Goal: Transaction & Acquisition: Book appointment/travel/reservation

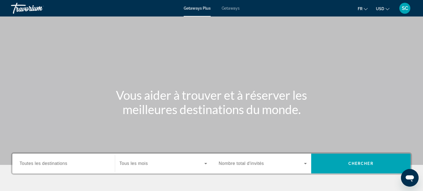
click at [191, 7] on span "Getaways Plus" at bounding box center [197, 8] width 27 height 4
click at [199, 10] on span "Getaways Plus" at bounding box center [197, 8] width 27 height 4
click at [232, 9] on span "Getaways" at bounding box center [231, 8] width 18 height 4
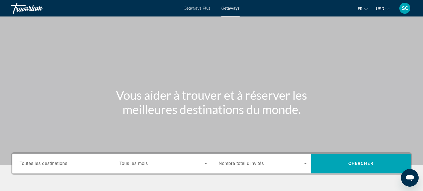
click at [196, 8] on span "Getaways Plus" at bounding box center [197, 8] width 27 height 4
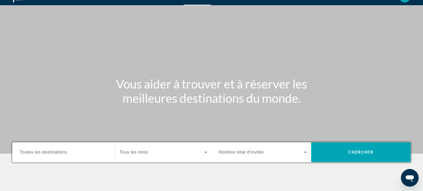
scroll to position [17, 0]
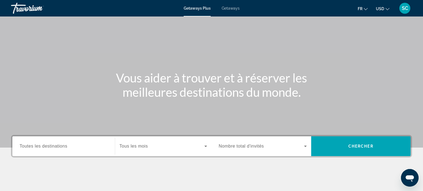
click at [59, 147] on span "Toutes les destinations" at bounding box center [44, 146] width 48 height 5
click at [59, 147] on input "Destination Toutes les destinations" at bounding box center [64, 147] width 88 height 7
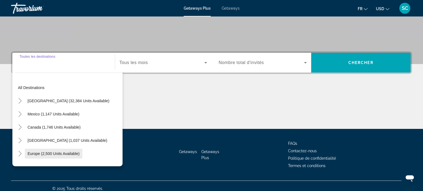
scroll to position [106, 0]
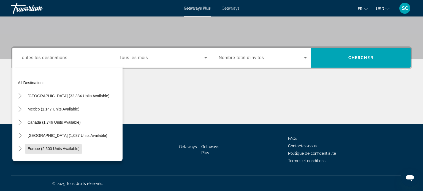
drag, startPoint x: 49, startPoint y: 151, endPoint x: 113, endPoint y: 116, distance: 72.9
click at [49, 151] on span "Search widget" at bounding box center [54, 148] width 58 height 13
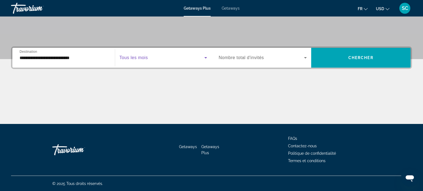
click at [183, 60] on span "Search widget" at bounding box center [162, 58] width 85 height 7
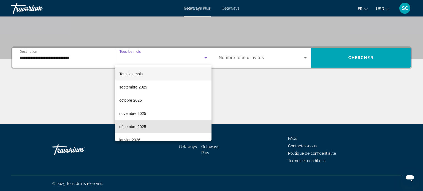
drag, startPoint x: 138, startPoint y: 129, endPoint x: 239, endPoint y: 88, distance: 109.9
click at [139, 129] on span "décembre 2025" at bounding box center [132, 127] width 27 height 7
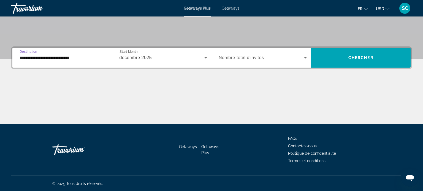
click at [88, 59] on input "**********" at bounding box center [64, 58] width 88 height 7
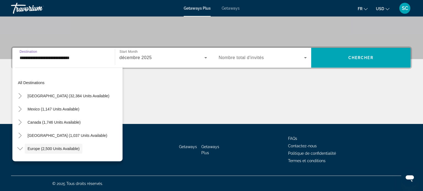
scroll to position [33, 0]
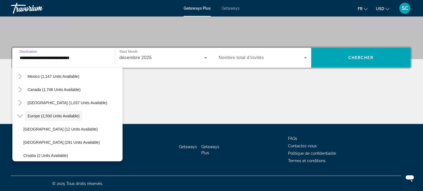
click at [78, 60] on input "**********" at bounding box center [64, 58] width 88 height 7
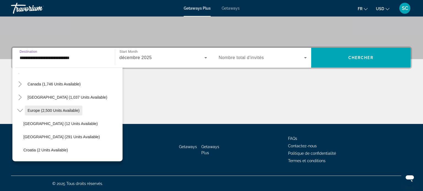
scroll to position [39, 0]
drag, startPoint x: 64, startPoint y: 149, endPoint x: 67, endPoint y: 145, distance: 5.1
click at [64, 148] on span "Croatia (2 units available)" at bounding box center [45, 150] width 45 height 4
type input "**********"
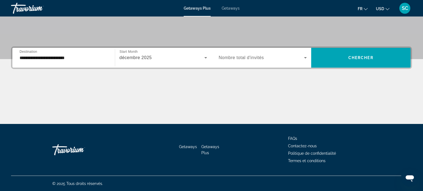
click at [253, 56] on span "Nombre total d'invités" at bounding box center [241, 57] width 45 height 5
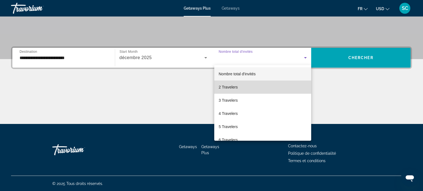
drag, startPoint x: 228, startPoint y: 91, endPoint x: 298, endPoint y: 75, distance: 71.4
click at [229, 91] on mat-option "2 Travelers" at bounding box center [262, 87] width 97 height 13
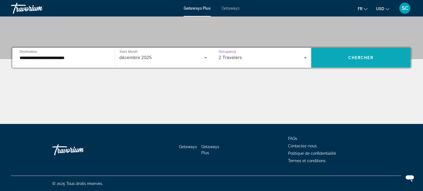
click at [338, 59] on span "Search widget" at bounding box center [361, 57] width 100 height 13
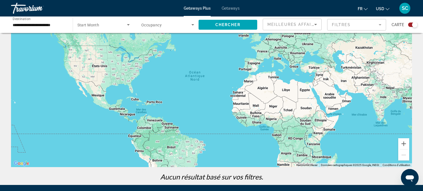
scroll to position [33, 0]
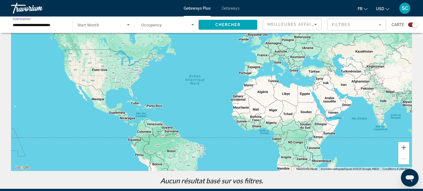
click at [52, 25] on input "**********" at bounding box center [39, 25] width 53 height 7
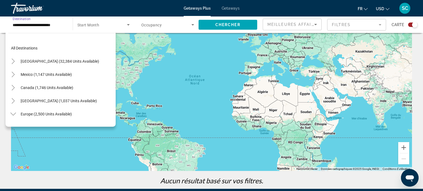
scroll to position [72, 0]
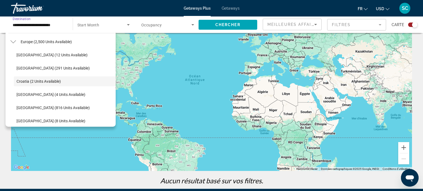
drag, startPoint x: 39, startPoint y: 40, endPoint x: 45, endPoint y: 38, distance: 6.6
click at [41, 40] on span "Europe (2,500 units available)" at bounding box center [46, 42] width 51 height 4
type input "**********"
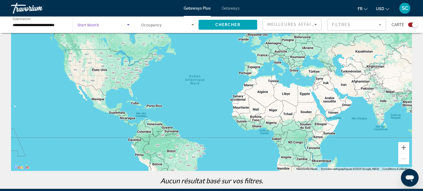
click at [130, 26] on icon "Search widget" at bounding box center [128, 24] width 7 height 7
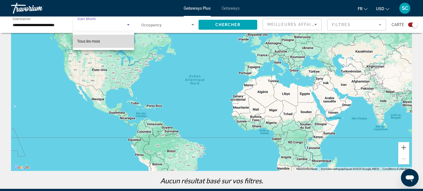
click at [99, 41] on span "Tous les mois" at bounding box center [88, 41] width 23 height 4
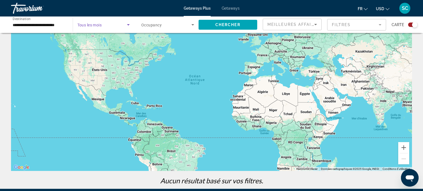
click at [126, 26] on icon "Search widget" at bounding box center [128, 24] width 7 height 7
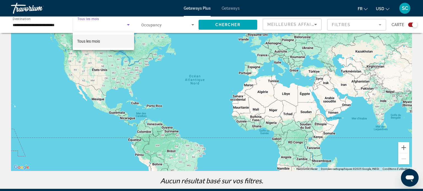
scroll to position [18, 0]
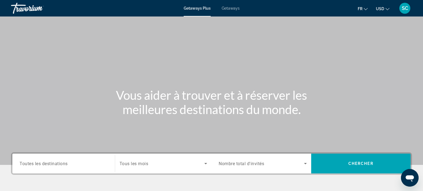
click at [48, 165] on span "Toutes les destinations" at bounding box center [44, 163] width 48 height 5
click at [48, 165] on input "Destination Toutes les destinations" at bounding box center [64, 164] width 88 height 7
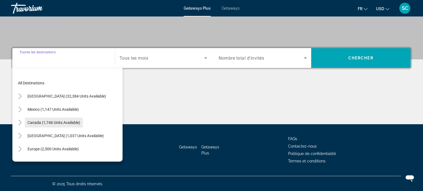
scroll to position [106, 0]
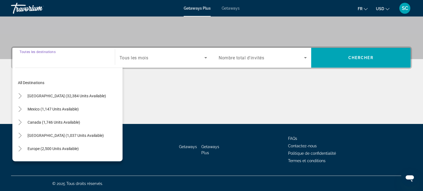
drag, startPoint x: 40, startPoint y: 148, endPoint x: 98, endPoint y: 103, distance: 73.6
click at [42, 147] on span "Europe (2,500 units available)" at bounding box center [53, 149] width 51 height 4
type input "**********"
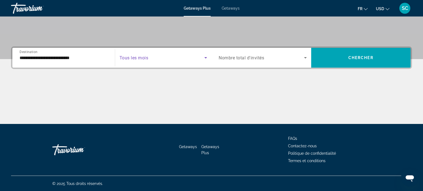
click at [134, 61] on span "Search widget" at bounding box center [162, 58] width 85 height 7
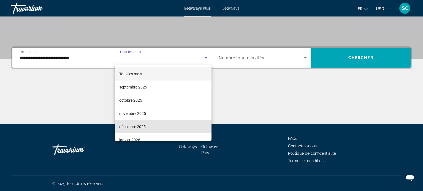
drag, startPoint x: 134, startPoint y: 126, endPoint x: 220, endPoint y: 80, distance: 98.4
click at [134, 126] on span "décembre 2025" at bounding box center [132, 127] width 26 height 7
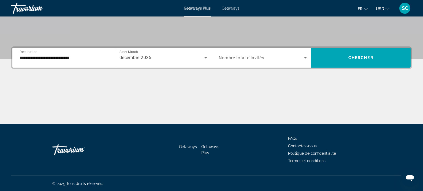
drag, startPoint x: 237, startPoint y: 60, endPoint x: 245, endPoint y: 63, distance: 8.5
click at [237, 60] on span "Nombre total d'invités" at bounding box center [241, 57] width 45 height 5
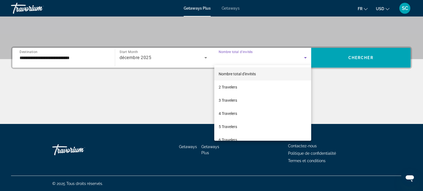
drag, startPoint x: 229, startPoint y: 86, endPoint x: 340, endPoint y: 69, distance: 112.3
click at [230, 86] on span "2 Travelers" at bounding box center [228, 87] width 18 height 7
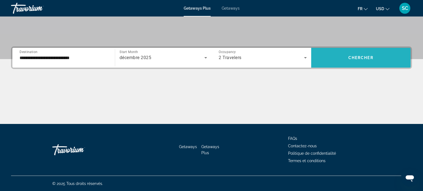
click at [349, 56] on span "Chercher" at bounding box center [361, 58] width 25 height 4
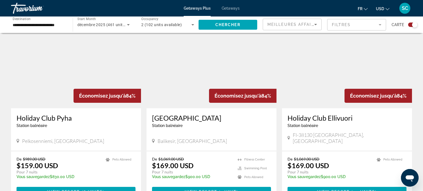
scroll to position [587, 0]
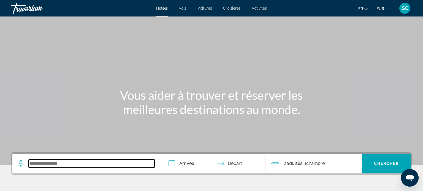
click at [75, 166] on input "Search widget" at bounding box center [92, 164] width 126 height 8
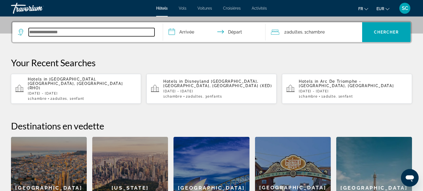
scroll to position [134, 0]
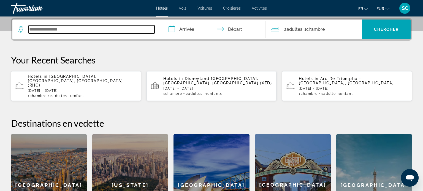
click at [74, 30] on input "Search widget" at bounding box center [92, 29] width 126 height 8
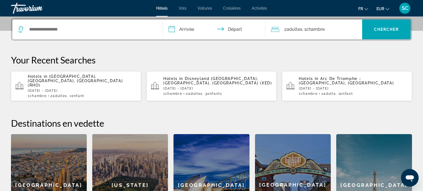
click at [188, 77] on span "Disneyland [GEOGRAPHIC_DATA], [GEOGRAPHIC_DATA], [GEOGRAPHIC_DATA] (XED)" at bounding box center [217, 81] width 109 height 9
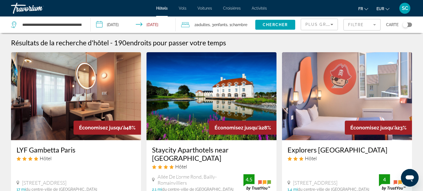
click at [212, 26] on span ", 3 Enfant Enfants" at bounding box center [219, 25] width 18 height 8
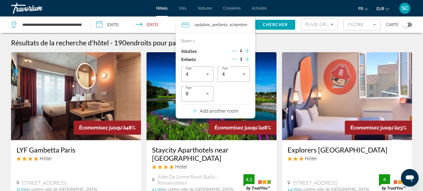
drag, startPoint x: 233, startPoint y: 50, endPoint x: 247, endPoint y: 59, distance: 16.9
click at [235, 51] on icon "Decrement adults" at bounding box center [234, 50] width 5 height 5
click at [247, 59] on icon "Increment children" at bounding box center [247, 59] width 5 height 5
click at [237, 60] on icon "Decrement children" at bounding box center [234, 59] width 5 height 5
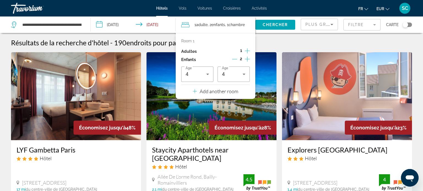
click at [237, 60] on icon "Decrement children" at bounding box center [234, 59] width 5 height 5
click at [209, 75] on icon "Travelers: 1 adult, 1 child" at bounding box center [207, 74] width 7 height 7
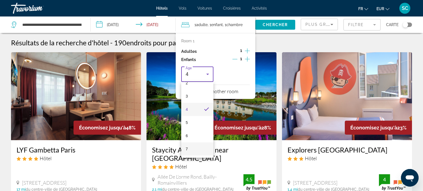
scroll to position [35, 0]
drag, startPoint x: 189, startPoint y: 149, endPoint x: 180, endPoint y: 61, distance: 88.1
click at [190, 147] on mat-option "7" at bounding box center [197, 148] width 32 height 13
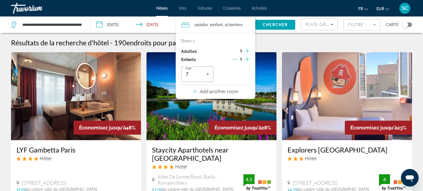
click at [149, 24] on input "**********" at bounding box center [134, 26] width 87 height 18
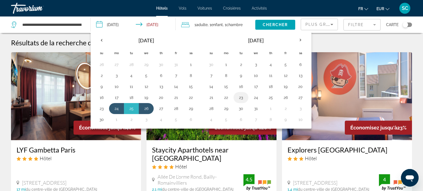
click at [243, 99] on button "23" at bounding box center [241, 98] width 9 height 8
click at [255, 99] on button "24" at bounding box center [256, 98] width 9 height 8
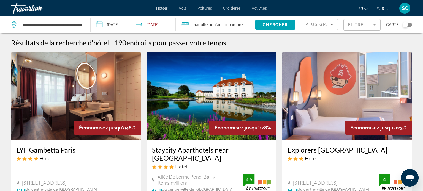
drag, startPoint x: 160, startPoint y: 25, endPoint x: 166, endPoint y: 27, distance: 6.4
click at [162, 26] on input "**********" at bounding box center [134, 26] width 87 height 18
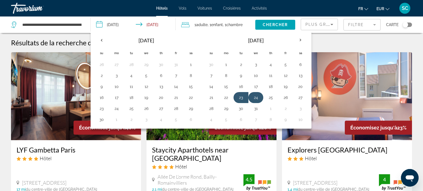
drag, startPoint x: 257, startPoint y: 98, endPoint x: 266, endPoint y: 98, distance: 8.5
click at [258, 98] on button "24" at bounding box center [256, 98] width 9 height 8
drag, startPoint x: 268, startPoint y: 98, endPoint x: 270, endPoint y: 96, distance: 3.1
click at [269, 97] on button "25" at bounding box center [270, 98] width 9 height 8
type input "**********"
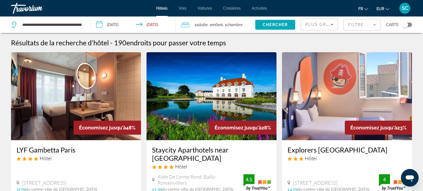
click at [270, 25] on span "Chercher" at bounding box center [275, 25] width 25 height 4
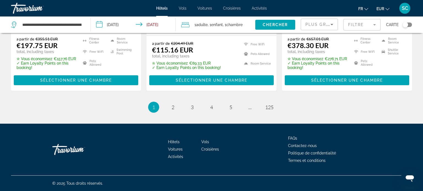
scroll to position [806, 0]
click at [175, 109] on link "page 2" at bounding box center [173, 107] width 10 height 10
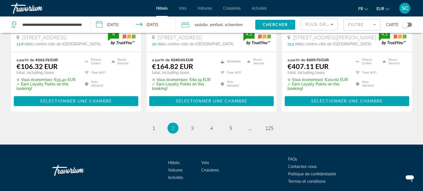
scroll to position [785, 0]
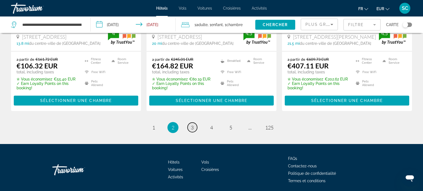
click at [194, 125] on link "page 3" at bounding box center [193, 128] width 10 height 10
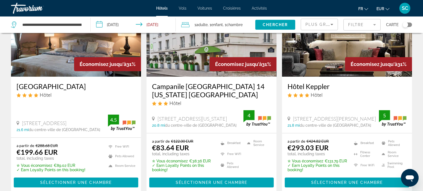
scroll to position [89, 0]
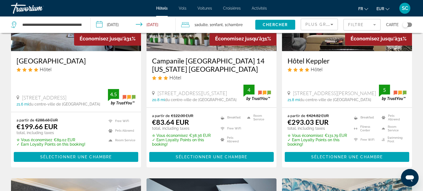
click at [359, 26] on mat-form-field "Filtre" at bounding box center [362, 25] width 37 height 12
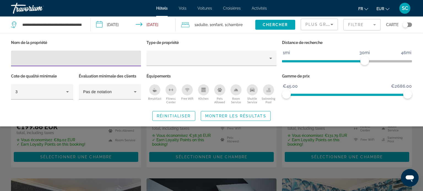
click at [126, 60] on input "Hotel Filters" at bounding box center [75, 58] width 121 height 7
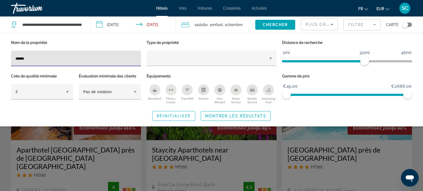
type input "******"
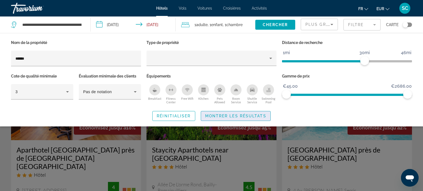
click at [240, 115] on span "Montrer les résultats" at bounding box center [235, 116] width 61 height 4
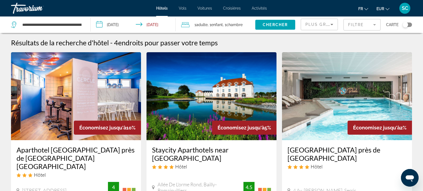
click at [360, 25] on mat-form-field "Filtre" at bounding box center [362, 25] width 37 height 12
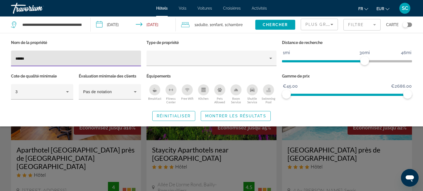
drag, startPoint x: 58, startPoint y: 59, endPoint x: 16, endPoint y: 54, distance: 41.6
click at [13, 54] on div "******" at bounding box center [76, 59] width 130 height 16
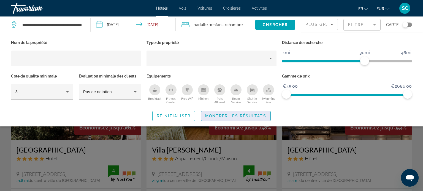
click at [229, 117] on span "Montrer les résultats" at bounding box center [235, 116] width 61 height 4
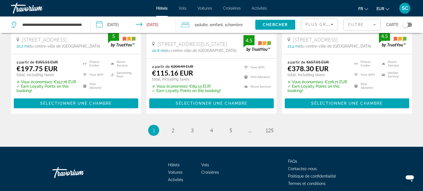
scroll to position [799, 0]
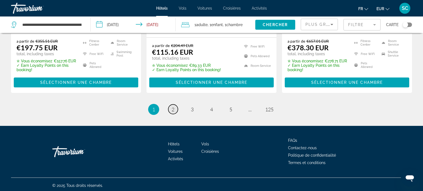
click at [172, 113] on span "2" at bounding box center [173, 110] width 3 height 6
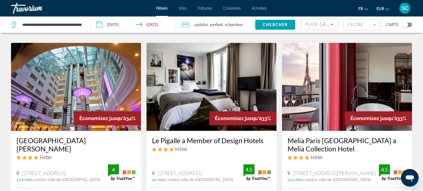
scroll to position [739, 0]
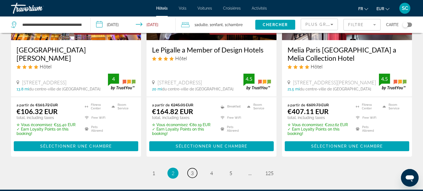
drag, startPoint x: 192, startPoint y: 171, endPoint x: 201, endPoint y: 159, distance: 14.5
click at [192, 171] on span "3" at bounding box center [192, 174] width 3 height 6
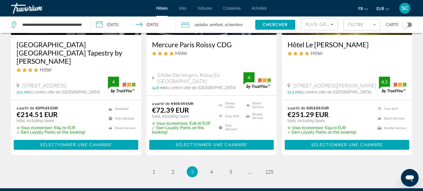
scroll to position [758, 0]
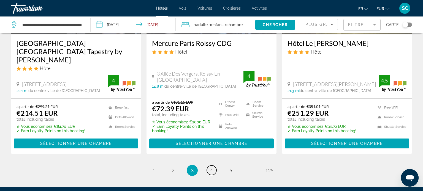
drag, startPoint x: 214, startPoint y: 143, endPoint x: 221, endPoint y: 136, distance: 10.5
click at [214, 166] on link "page 4" at bounding box center [212, 171] width 10 height 10
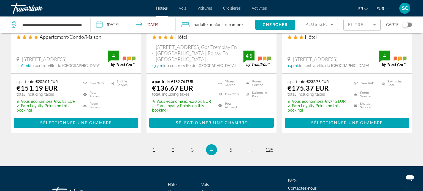
scroll to position [754, 0]
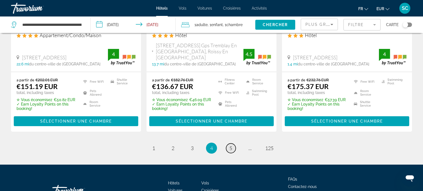
click at [230, 145] on span "5" at bounding box center [230, 148] width 3 height 6
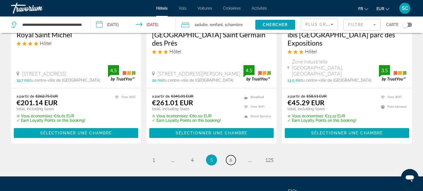
scroll to position [761, 0]
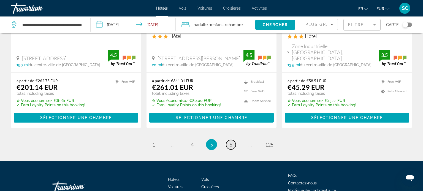
click at [231, 142] on span "6" at bounding box center [230, 145] width 3 height 6
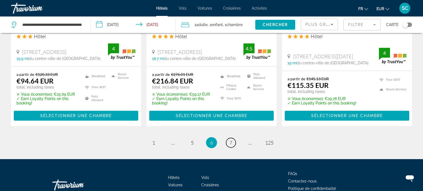
scroll to position [768, 0]
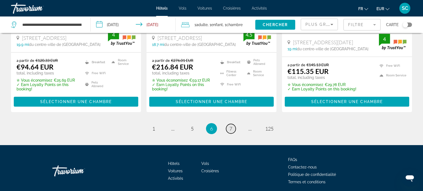
click at [233, 124] on link "page 7" at bounding box center [231, 129] width 10 height 10
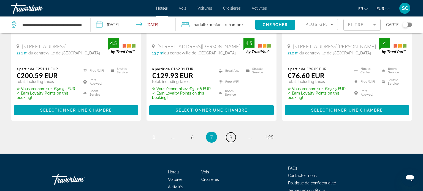
scroll to position [787, 0]
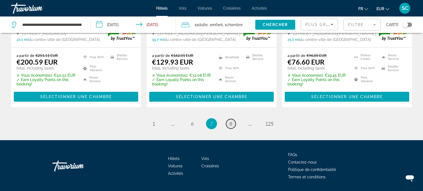
click at [234, 119] on link "page 8" at bounding box center [231, 124] width 10 height 10
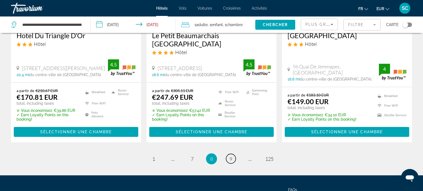
scroll to position [788, 0]
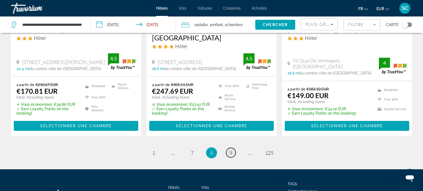
click at [231, 150] on span "9" at bounding box center [230, 153] width 3 height 6
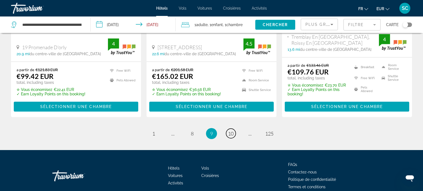
scroll to position [779, 0]
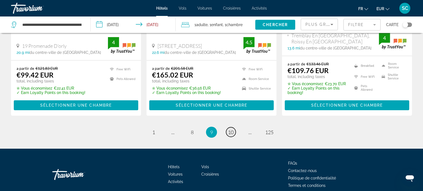
click at [231, 129] on span "10" at bounding box center [231, 132] width 6 height 6
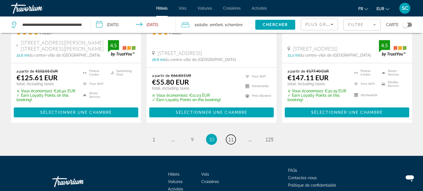
scroll to position [771, 0]
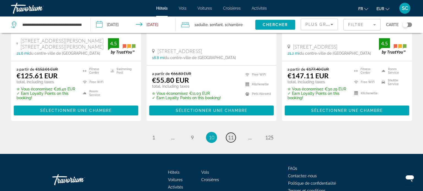
click at [229, 135] on span "11" at bounding box center [231, 138] width 6 height 6
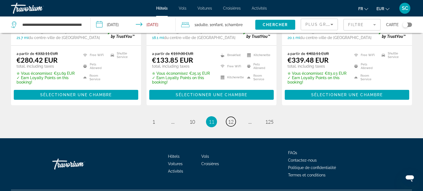
scroll to position [777, 0]
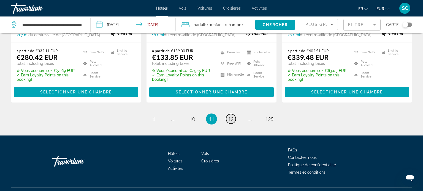
click at [234, 114] on link "page 12" at bounding box center [231, 119] width 10 height 10
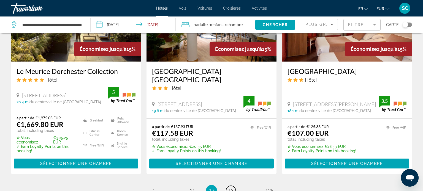
scroll to position [763, 0]
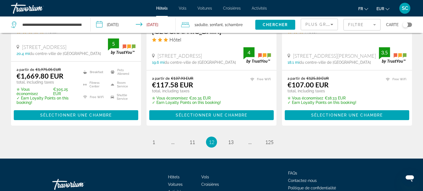
click at [349, 26] on mat-form-field "Filtre" at bounding box center [362, 25] width 37 height 12
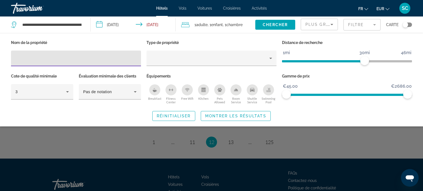
drag, startPoint x: 66, startPoint y: 60, endPoint x: 25, endPoint y: 72, distance: 42.2
click at [58, 63] on div "Hotel Filters" at bounding box center [75, 59] width 121 height 16
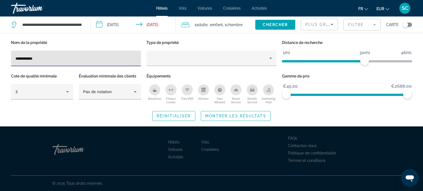
type input "**********"
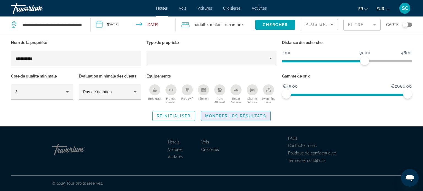
click at [240, 116] on span "Montrer les résultats" at bounding box center [235, 116] width 61 height 4
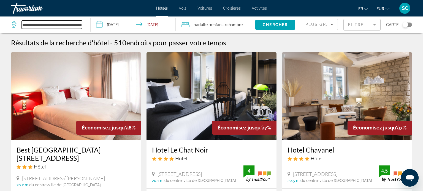
click at [46, 27] on input "**********" at bounding box center [52, 25] width 60 height 8
drag, startPoint x: 81, startPoint y: 24, endPoint x: 24, endPoint y: 30, distance: 57.3
click at [26, 29] on input "**********" at bounding box center [52, 25] width 60 height 8
type input "**********"
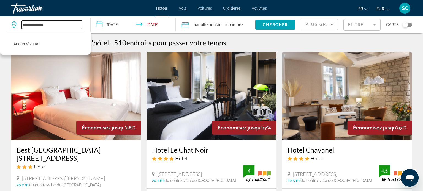
drag, startPoint x: 52, startPoint y: 26, endPoint x: 9, endPoint y: 24, distance: 43.0
click at [9, 24] on app-destination-search "**********" at bounding box center [45, 25] width 91 height 17
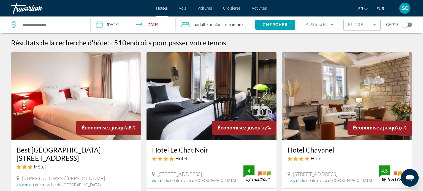
click at [265, 9] on span "Activités" at bounding box center [259, 8] width 15 height 4
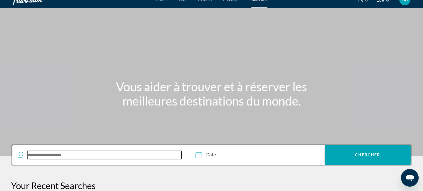
click at [72, 159] on input "Search widget" at bounding box center [104, 155] width 154 height 8
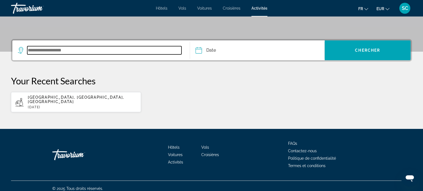
scroll to position [114, 0]
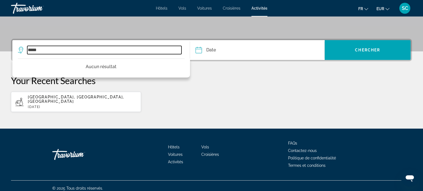
type input "*****"
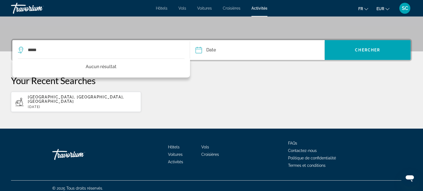
click at [228, 50] on input "Date" at bounding box center [227, 50] width 67 height 21
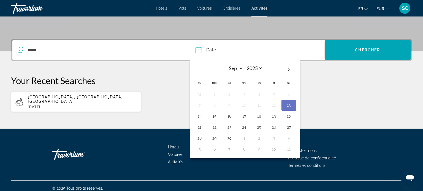
drag, startPoint x: 228, startPoint y: 138, endPoint x: 139, endPoint y: 85, distance: 103.0
click at [228, 138] on button "30" at bounding box center [229, 139] width 9 height 8
type input "**********"
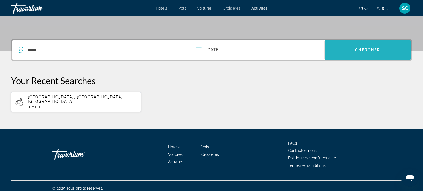
click at [355, 53] on span "Search widget" at bounding box center [368, 50] width 86 height 13
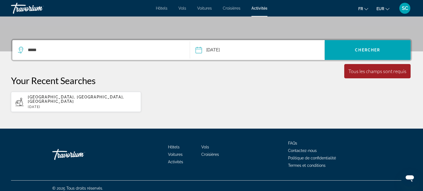
click at [27, 49] on div "*****" at bounding box center [100, 50] width 164 height 8
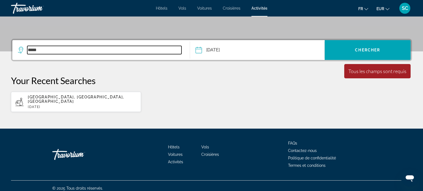
click at [30, 51] on input "*****" at bounding box center [104, 50] width 154 height 8
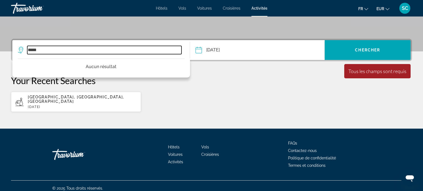
drag, startPoint x: 43, startPoint y: 49, endPoint x: 24, endPoint y: 51, distance: 19.4
click at [22, 52] on div "*****" at bounding box center [100, 50] width 164 height 8
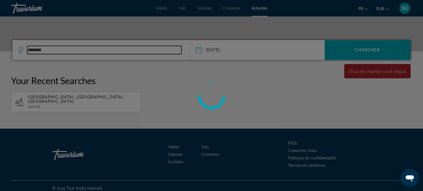
type input "********"
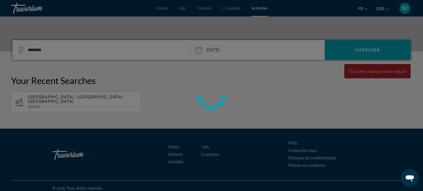
click at [374, 53] on div at bounding box center [211, 95] width 423 height 191
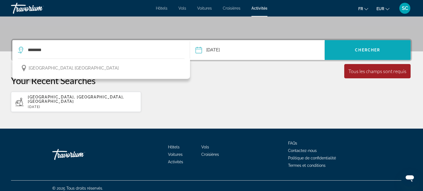
click at [363, 50] on span "Chercher" at bounding box center [367, 50] width 25 height 4
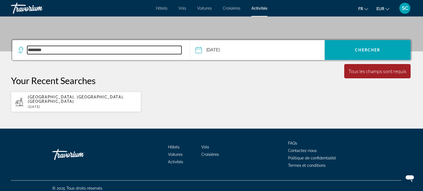
drag, startPoint x: 78, startPoint y: 49, endPoint x: 20, endPoint y: 55, distance: 57.6
click at [20, 55] on div "********" at bounding box center [101, 50] width 166 height 20
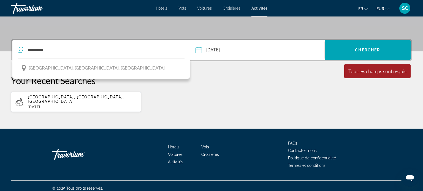
drag, startPoint x: 66, startPoint y: 69, endPoint x: 230, endPoint y: 74, distance: 164.0
click at [66, 69] on span "[GEOGRAPHIC_DATA], [GEOGRAPHIC_DATA], [GEOGRAPHIC_DATA]" at bounding box center [97, 68] width 136 height 8
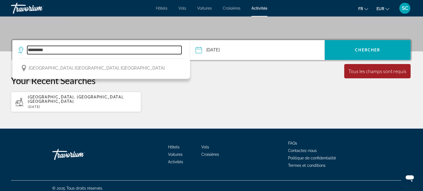
type input "**********"
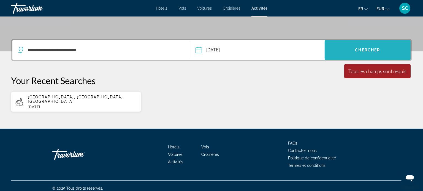
click at [350, 52] on span "Search widget" at bounding box center [368, 50] width 86 height 13
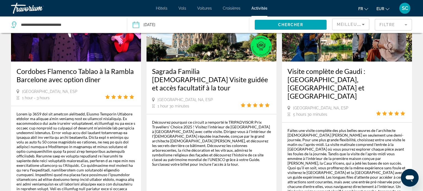
scroll to position [872, 0]
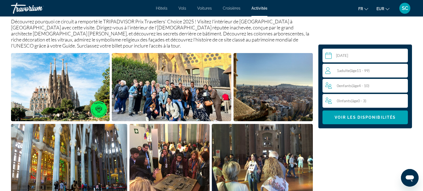
scroll to position [226, 0]
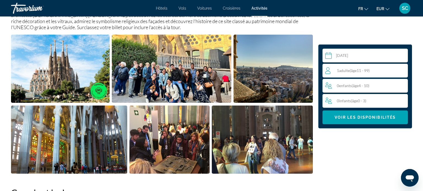
drag, startPoint x: 205, startPoint y: 8, endPoint x: 192, endPoint y: 18, distance: 16.7
click at [205, 8] on span "Voitures" at bounding box center [204, 8] width 15 height 4
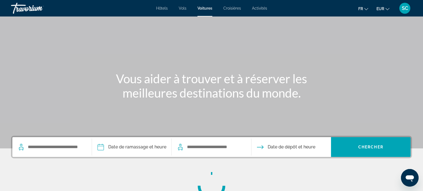
scroll to position [28, 0]
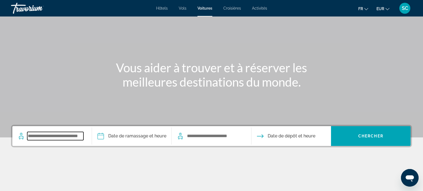
drag, startPoint x: 45, startPoint y: 136, endPoint x: 39, endPoint y: 140, distance: 6.9
click at [45, 136] on input "Search widget" at bounding box center [55, 136] width 56 height 8
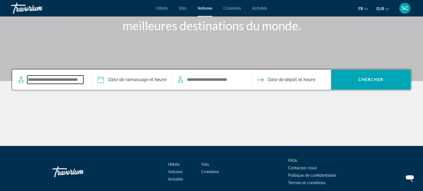
scroll to position [106, 0]
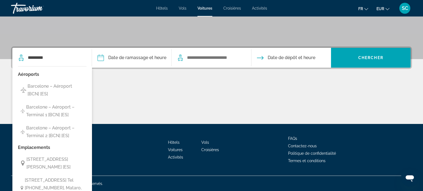
drag, startPoint x: 53, startPoint y: 88, endPoint x: 129, endPoint y: 74, distance: 77.7
click at [53, 88] on span "Barcelone – Aéroport [BCN] [ES]" at bounding box center [56, 90] width 56 height 15
type input "**********"
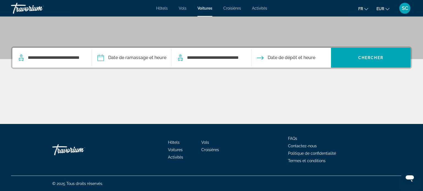
click at [144, 59] on input "Pickup date" at bounding box center [132, 58] width 82 height 21
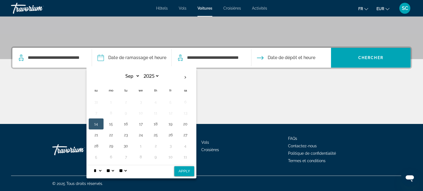
drag, startPoint x: 125, startPoint y: 147, endPoint x: 132, endPoint y: 139, distance: 10.9
click at [125, 147] on button "30" at bounding box center [125, 146] width 9 height 8
click at [100, 171] on select "* * * * * * * * * ** ** **" at bounding box center [98, 171] width 10 height 11
select select "*"
click at [93, 166] on select "* * * * * * * * * ** ** **" at bounding box center [98, 171] width 10 height 11
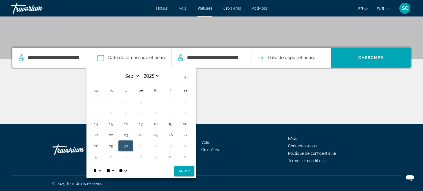
click at [186, 170] on button "Apply" at bounding box center [184, 172] width 20 height 10
type input "**********"
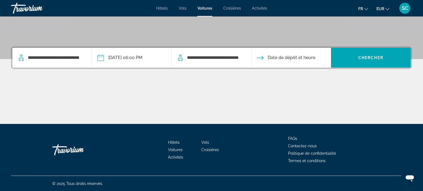
click at [289, 59] on input "Drop-off date" at bounding box center [291, 58] width 82 height 21
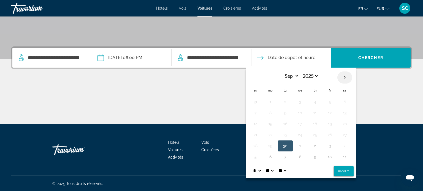
click at [343, 78] on th "Next month" at bounding box center [344, 78] width 15 height 12
select select "*"
click at [301, 102] on button "1" at bounding box center [300, 102] width 9 height 8
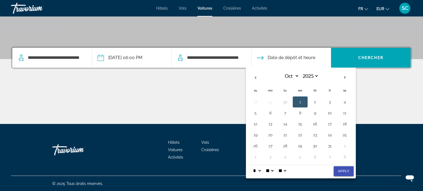
drag, startPoint x: 337, startPoint y: 171, endPoint x: 341, endPoint y: 168, distance: 4.7
click at [338, 171] on button "Apply" at bounding box center [344, 172] width 20 height 10
type input "**********"
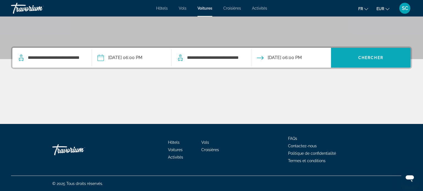
click at [375, 65] on span "Search widget" at bounding box center [371, 58] width 80 height 20
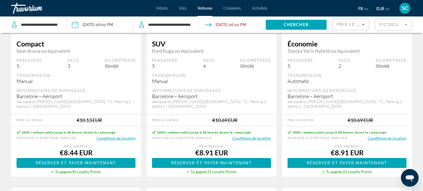
scroll to position [106, 0]
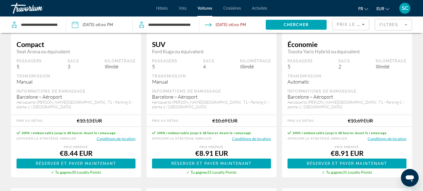
click at [108, 138] on button "Conditions de location" at bounding box center [116, 138] width 39 height 5
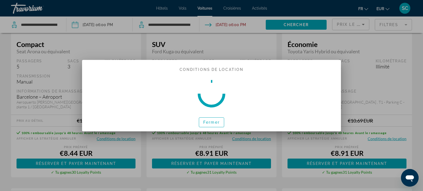
scroll to position [0, 0]
click at [215, 122] on span "Fermer" at bounding box center [211, 122] width 17 height 4
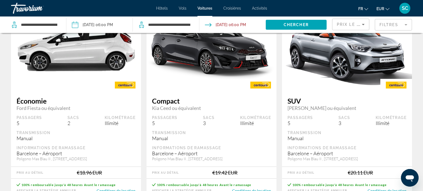
scroll to position [869, 0]
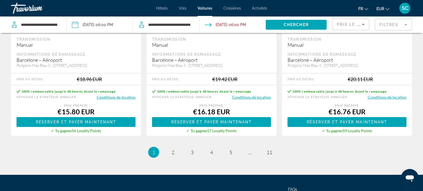
click at [257, 96] on button "Conditions de location" at bounding box center [251, 97] width 39 height 5
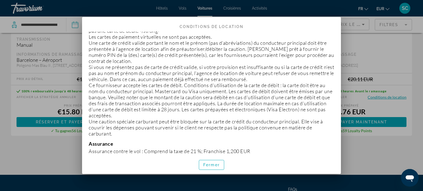
scroll to position [320, 0]
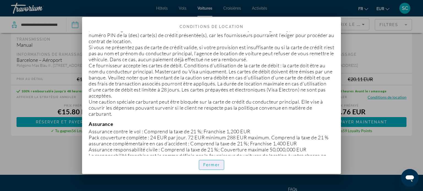
drag, startPoint x: 209, startPoint y: 171, endPoint x: 214, endPoint y: 157, distance: 15.2
click at [209, 170] on span "button" at bounding box center [211, 165] width 25 height 13
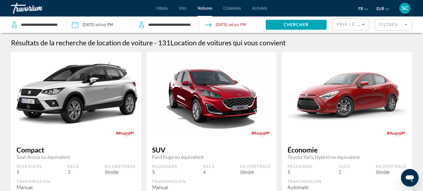
scroll to position [869, 0]
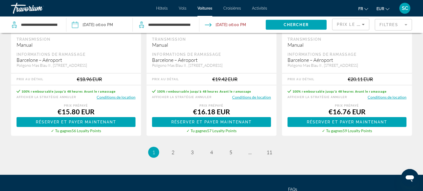
click at [161, 8] on span "Hôtels" at bounding box center [162, 8] width 12 height 4
